Goal: Communication & Community: Ask a question

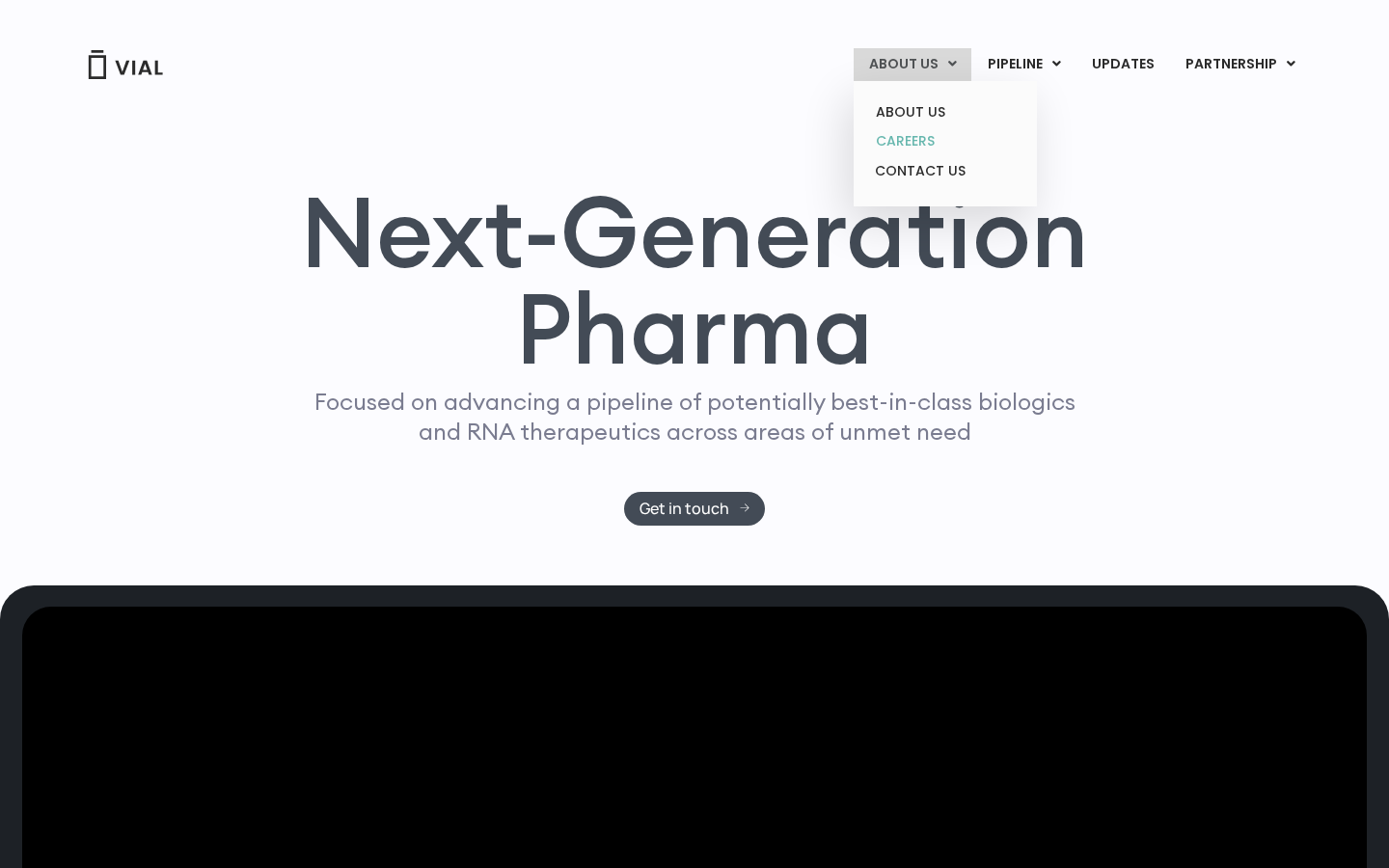
click at [925, 141] on link "CAREERS" at bounding box center [944, 142] width 169 height 30
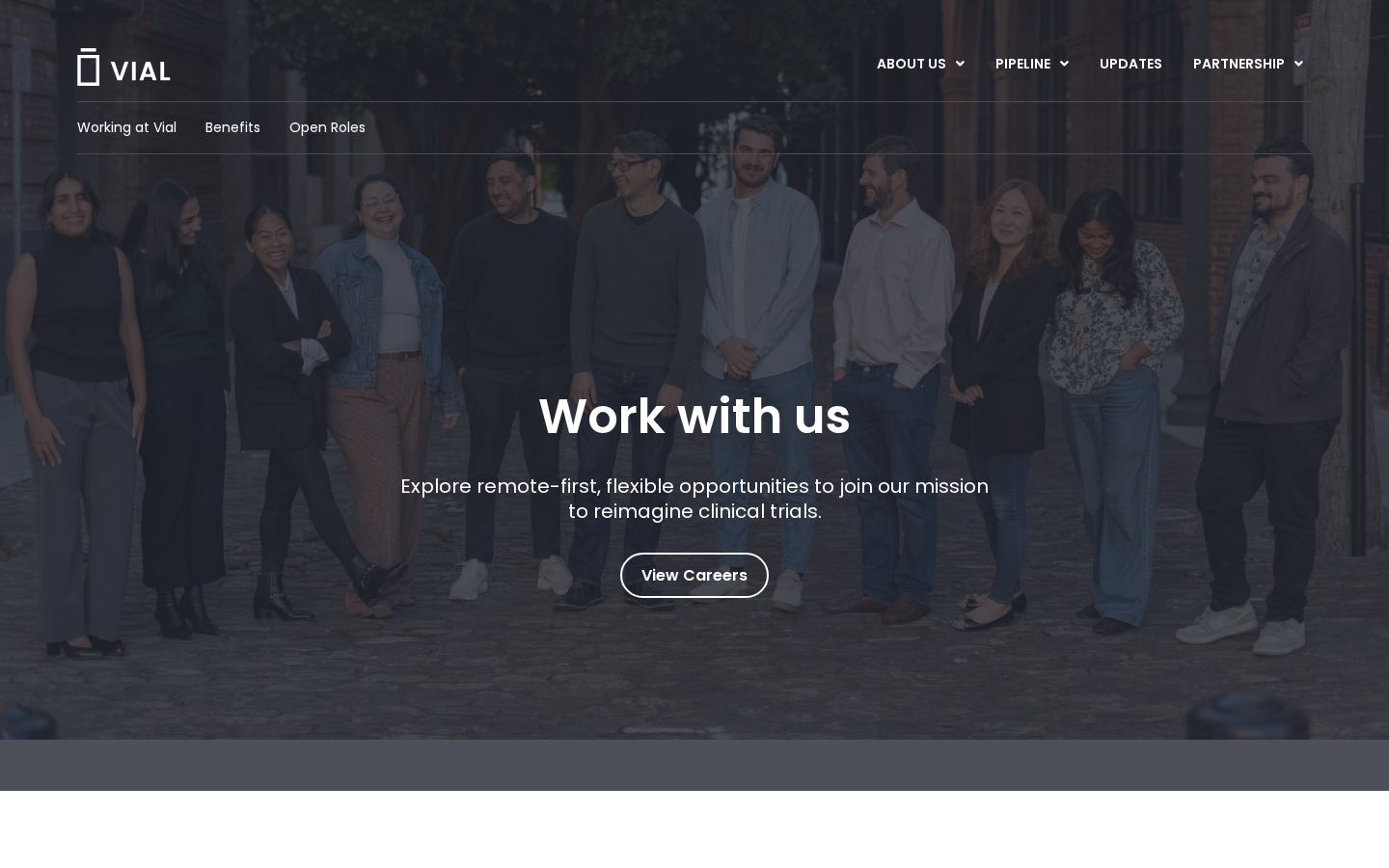
click at [326, 106] on div "Working at Vial Benefits Open Roles" at bounding box center [694, 128] width 1235 height 53
click at [326, 127] on span "Open Roles" at bounding box center [327, 128] width 76 height 20
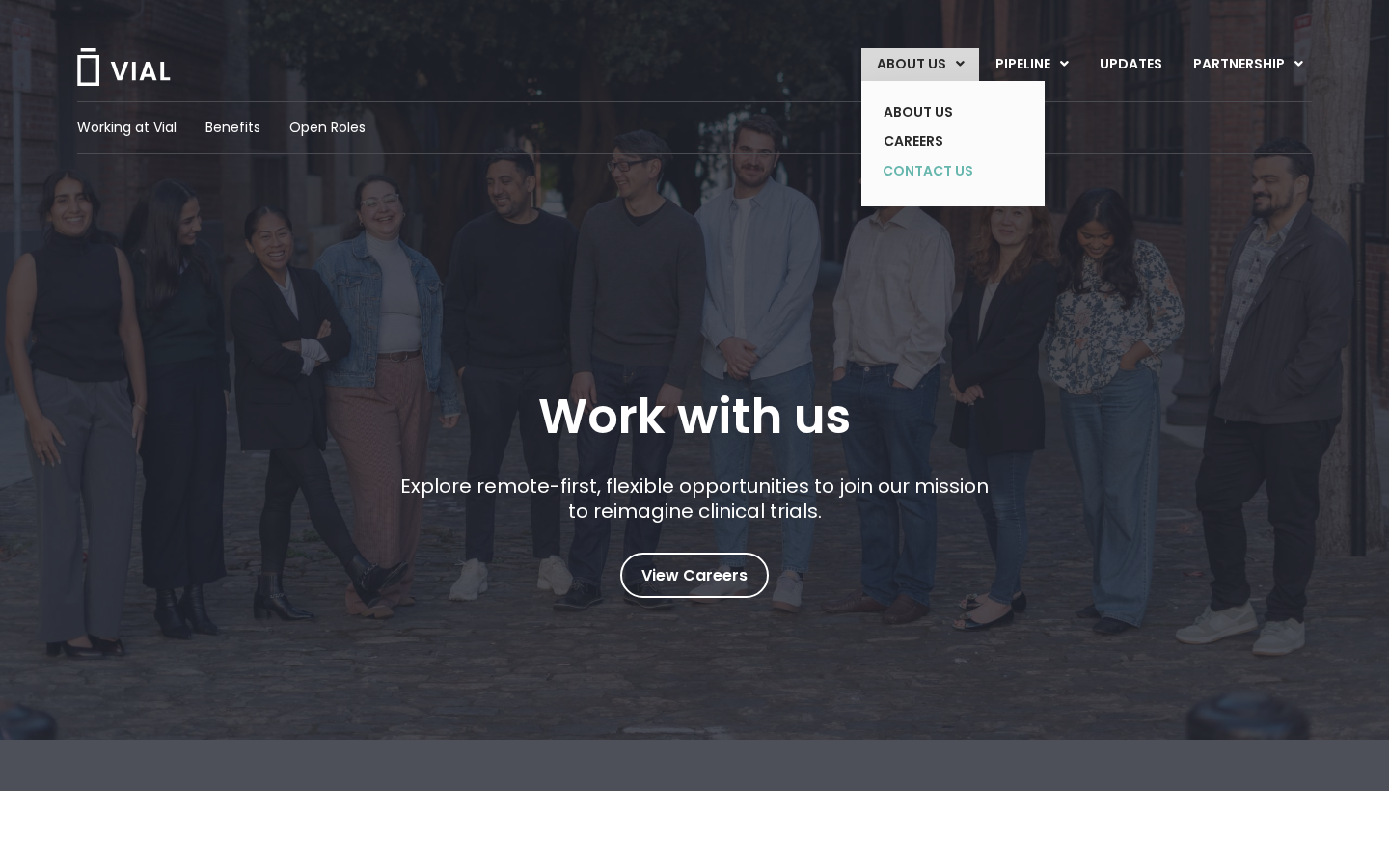
click at [946, 168] on link "CONTACT US" at bounding box center [939, 171] width 141 height 31
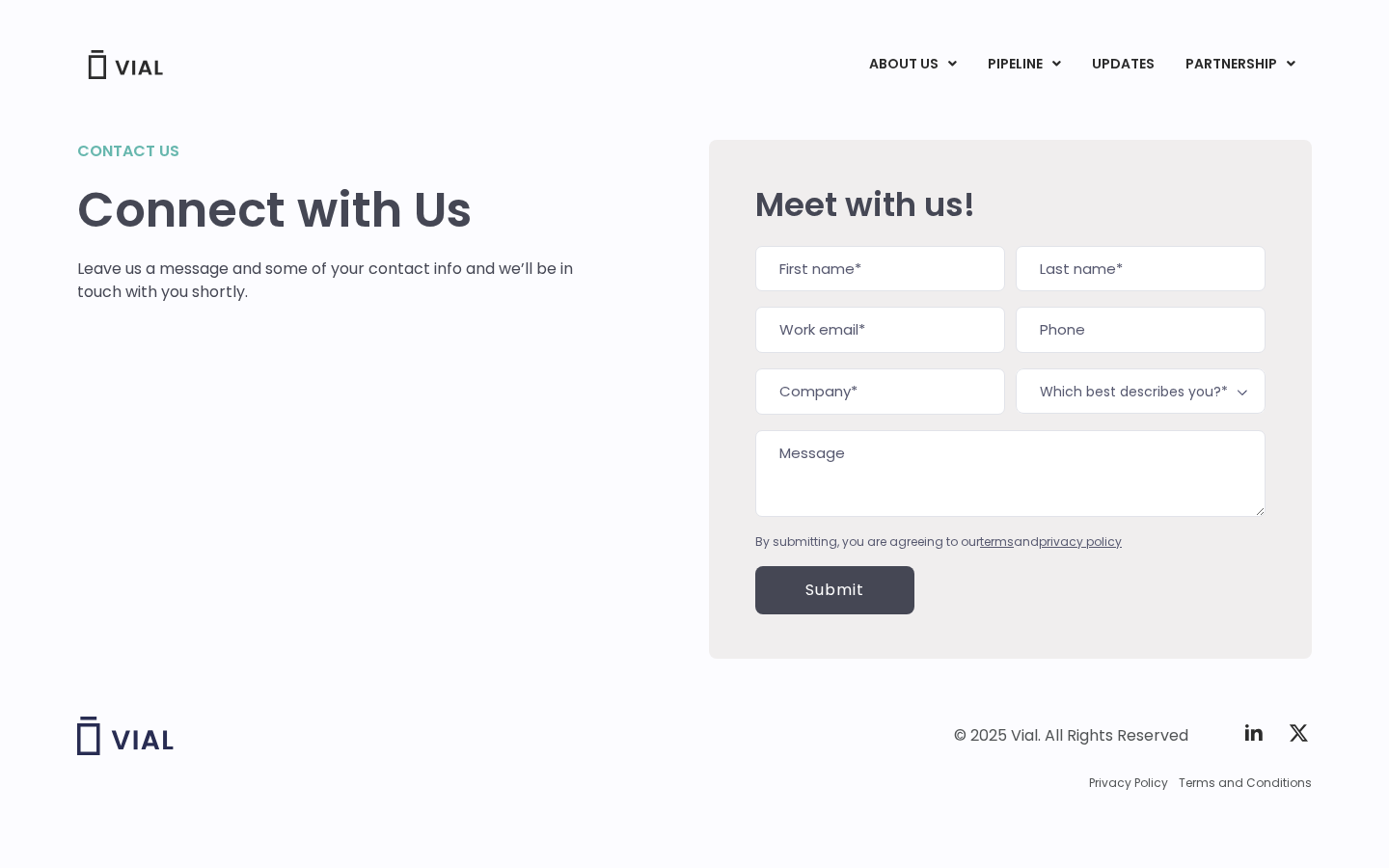
click at [891, 463] on textarea "Message" at bounding box center [1011, 474] width 511 height 87
click at [845, 289] on input "First" at bounding box center [880, 269] width 249 height 47
type input "Kasuni"
type input "Pillagawa Gedera"
type input "[EMAIL_ADDRESS][DOMAIN_NAME]"
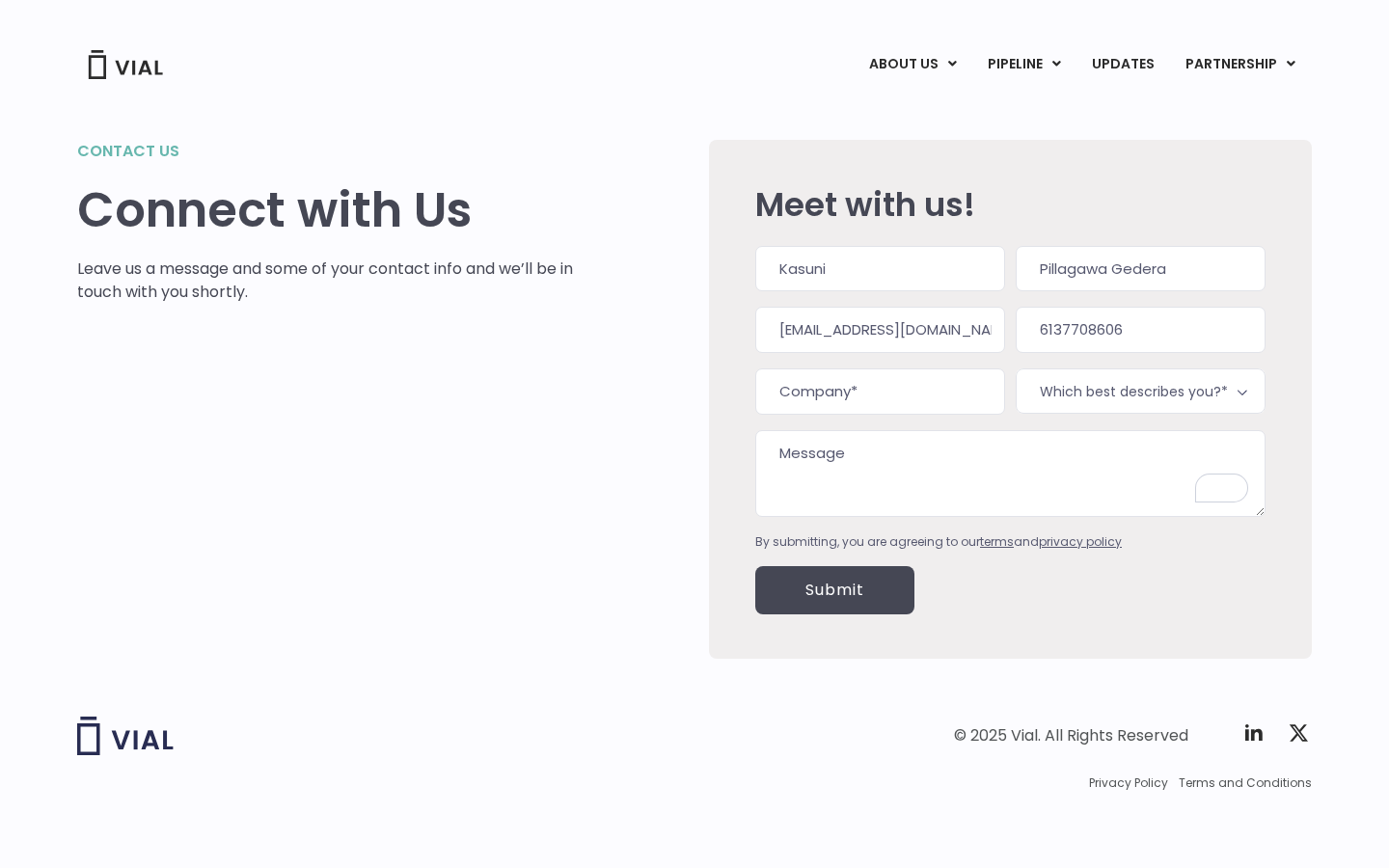
type input "[PHONE_NUMBER]"
click at [846, 395] on input "Company (Required)" at bounding box center [880, 391] width 249 height 47
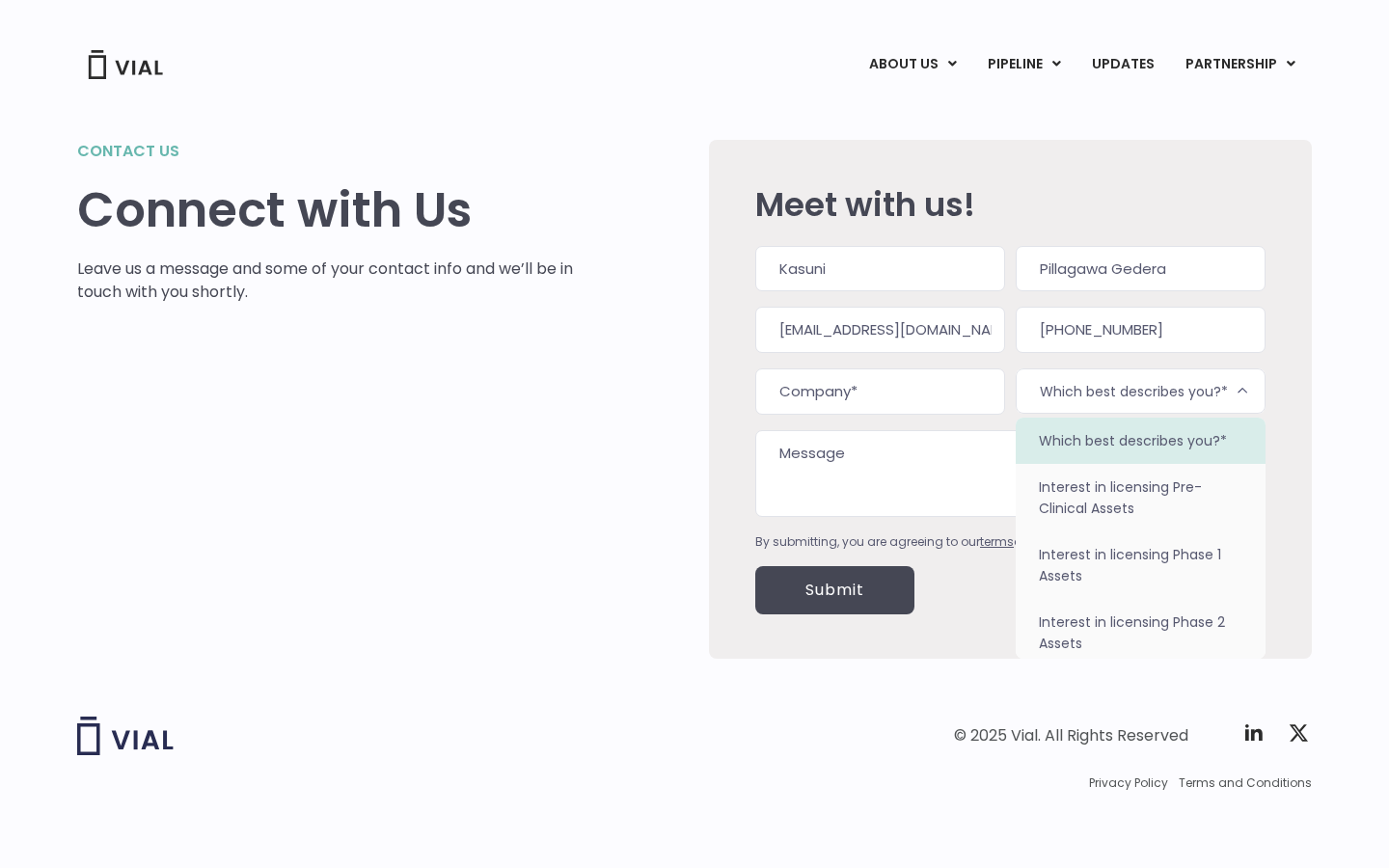
click at [1038, 391] on span "Which best describes you?*" at bounding box center [1141, 391] width 249 height 46
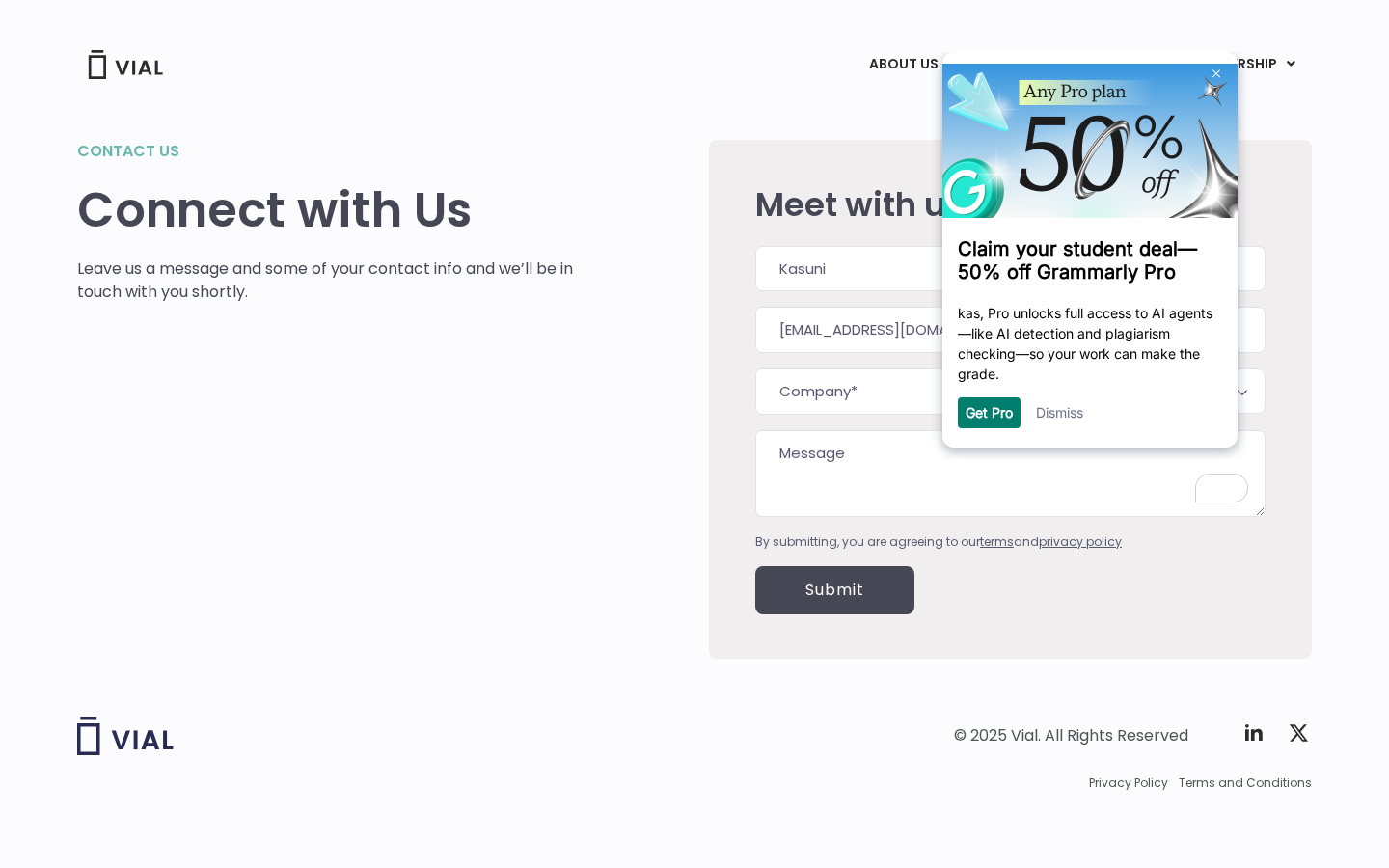
click at [951, 519] on div at bounding box center [1011, 477] width 511 height 94
click at [1054, 419] on link "Dismiss" at bounding box center [1060, 411] width 48 height 17
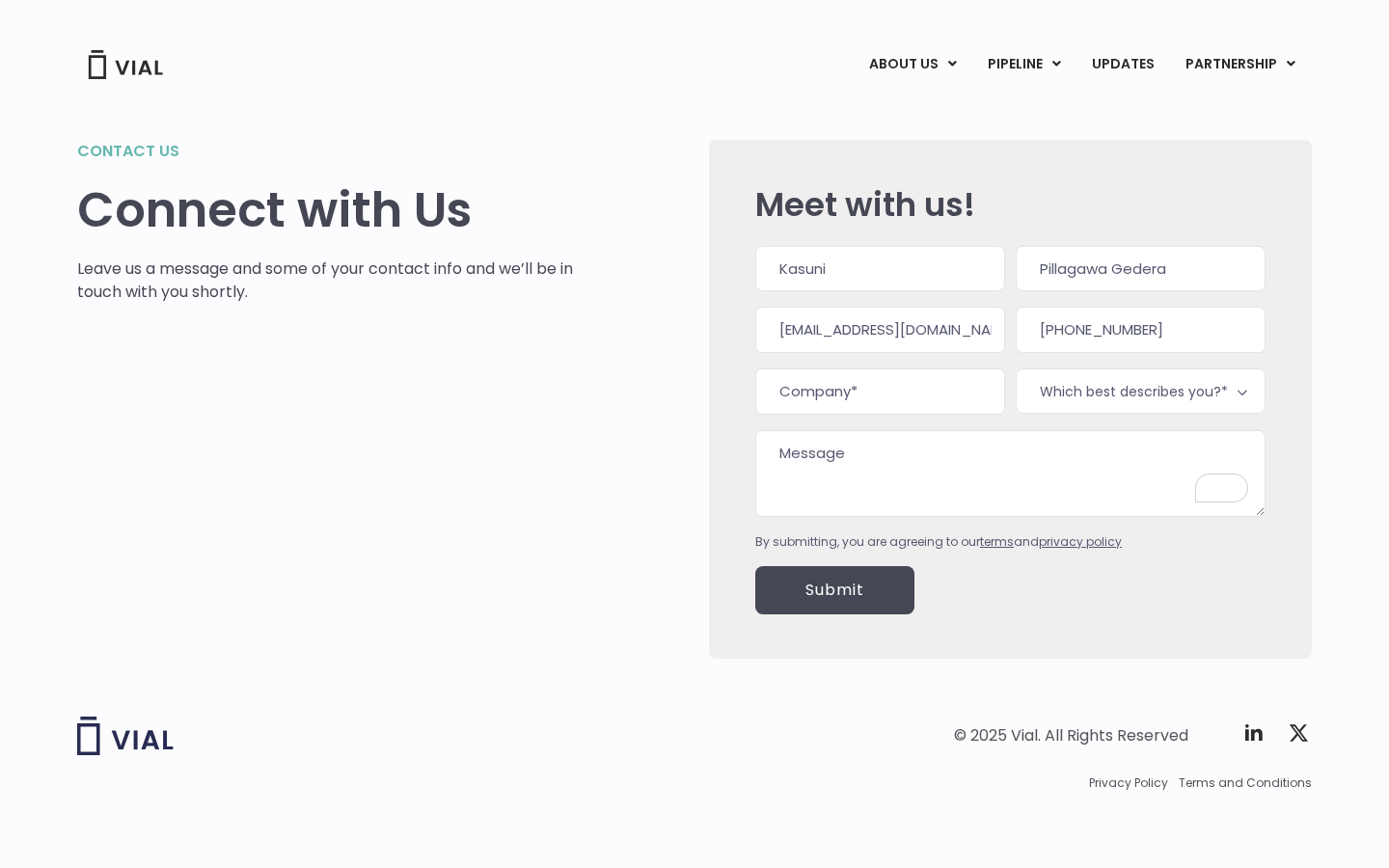
click at [1098, 397] on span "Which best describes you?*" at bounding box center [1141, 391] width 249 height 46
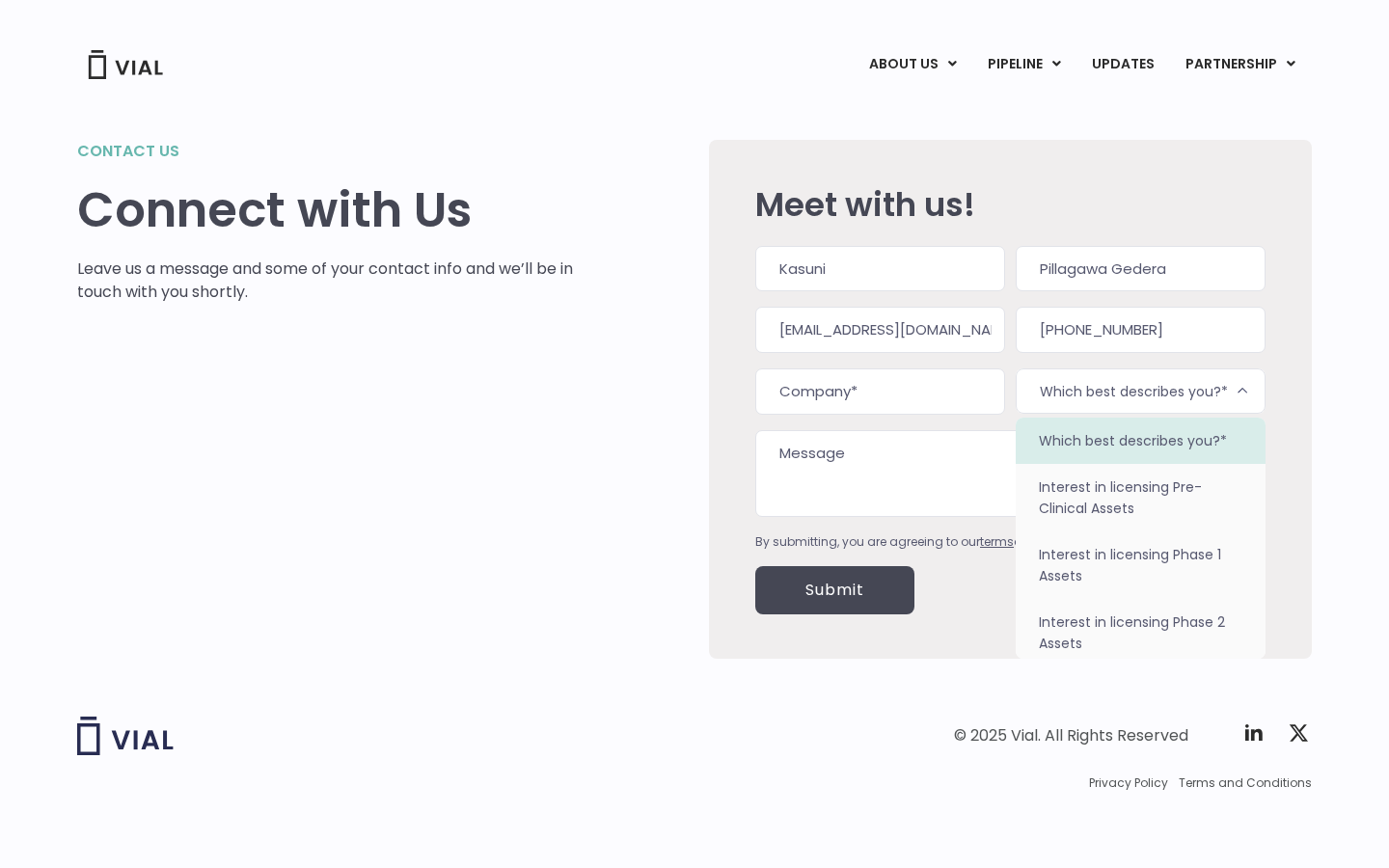
click at [798, 473] on textarea "Message" at bounding box center [1011, 474] width 511 height 87
